Goal: Information Seeking & Learning: Learn about a topic

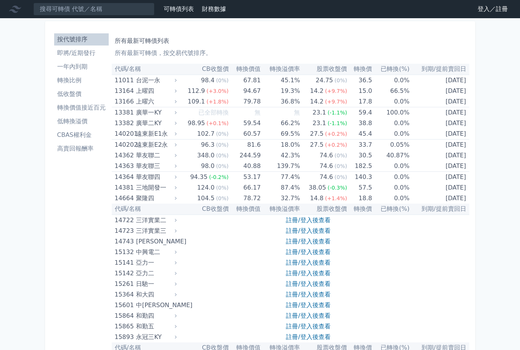
click at [90, 11] on input at bounding box center [93, 9] width 121 height 13
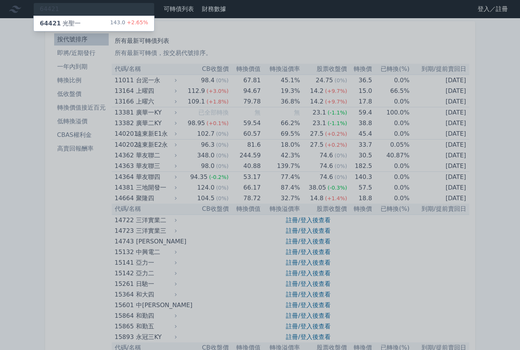
type input "64421"
click at [106, 22] on div "64421 光聖一 143.0 +2.65%" at bounding box center [94, 23] width 121 height 15
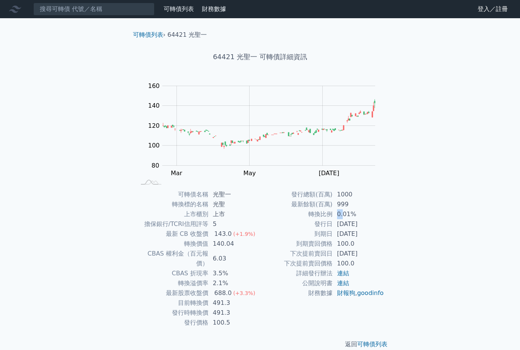
drag, startPoint x: 338, startPoint y: 216, endPoint x: 347, endPoint y: 215, distance: 8.8
click at [345, 215] on td "0.01%" at bounding box center [359, 214] width 52 height 10
click at [346, 227] on td "[DATE]" at bounding box center [359, 224] width 52 height 10
click at [345, 243] on td "100.0" at bounding box center [359, 244] width 52 height 10
click at [221, 268] on td "3.5%" at bounding box center [234, 273] width 52 height 10
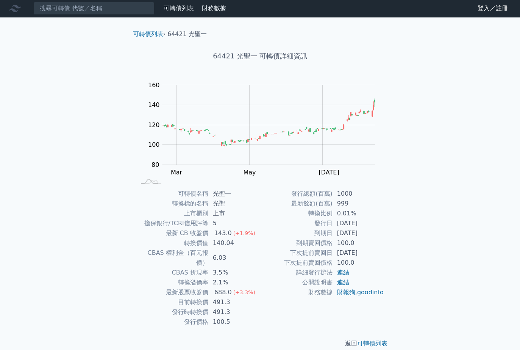
scroll to position [1, 0]
